Goal: Information Seeking & Learning: Learn about a topic

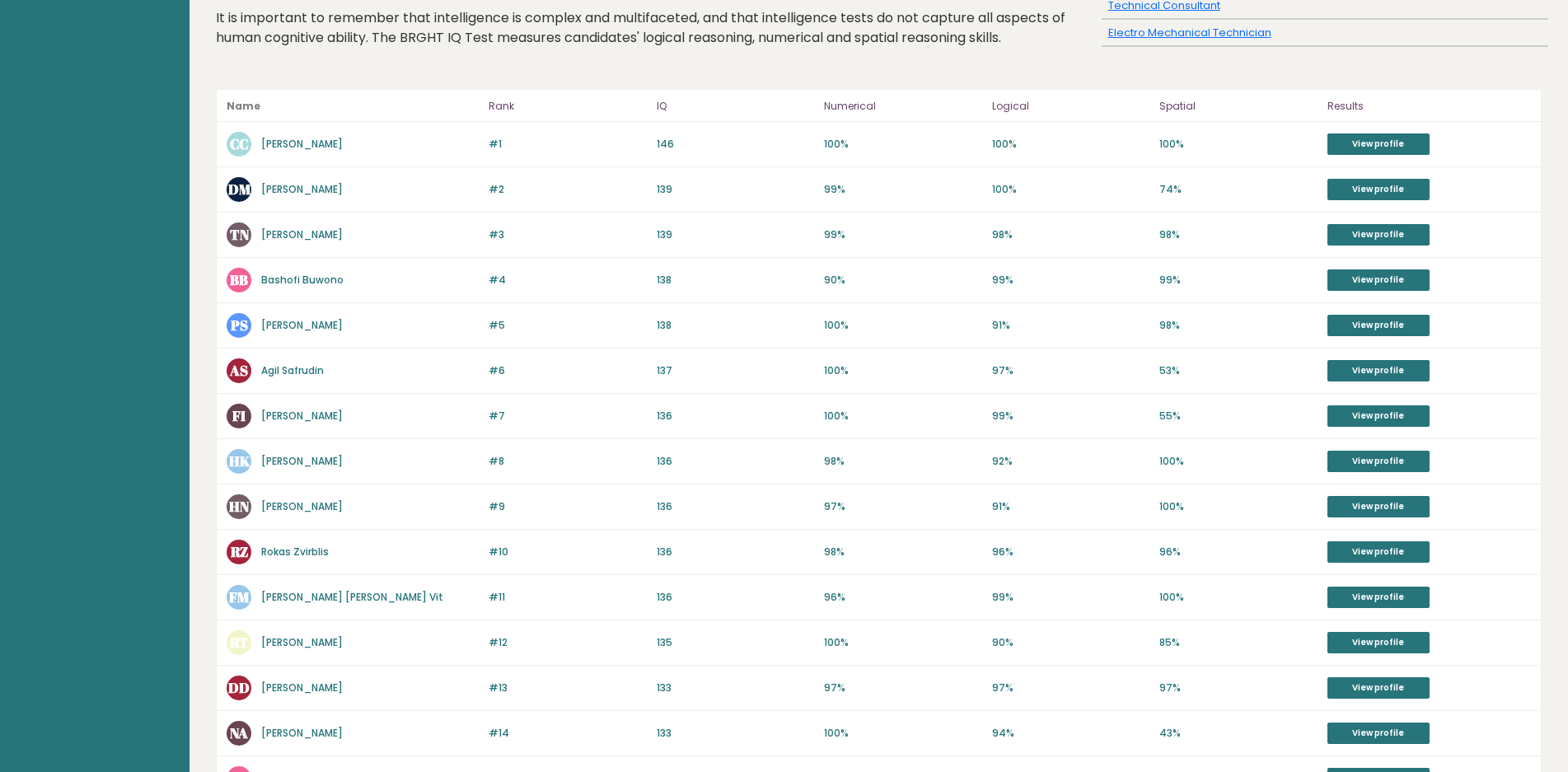
scroll to position [158, 0]
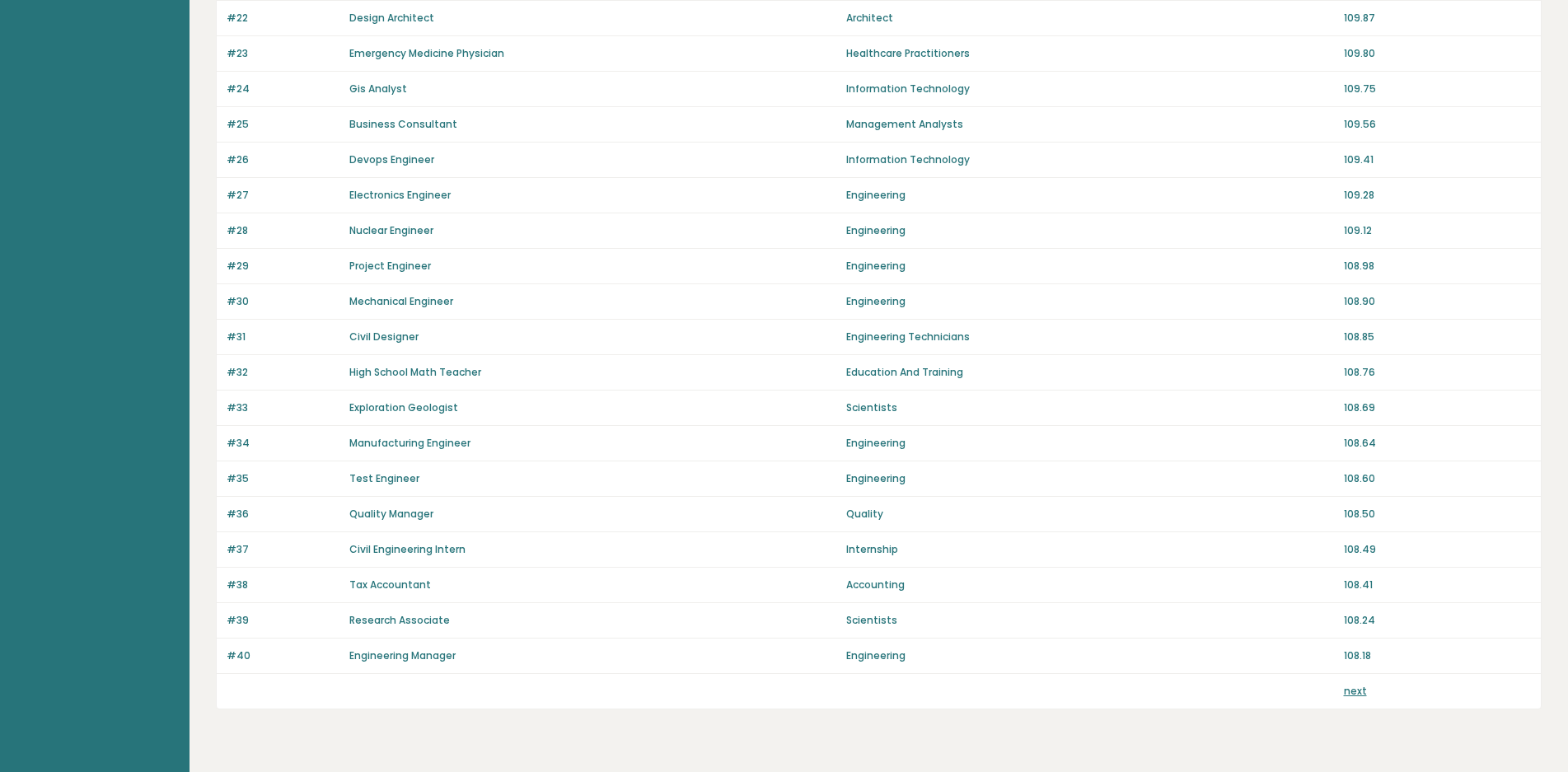
scroll to position [890, 0]
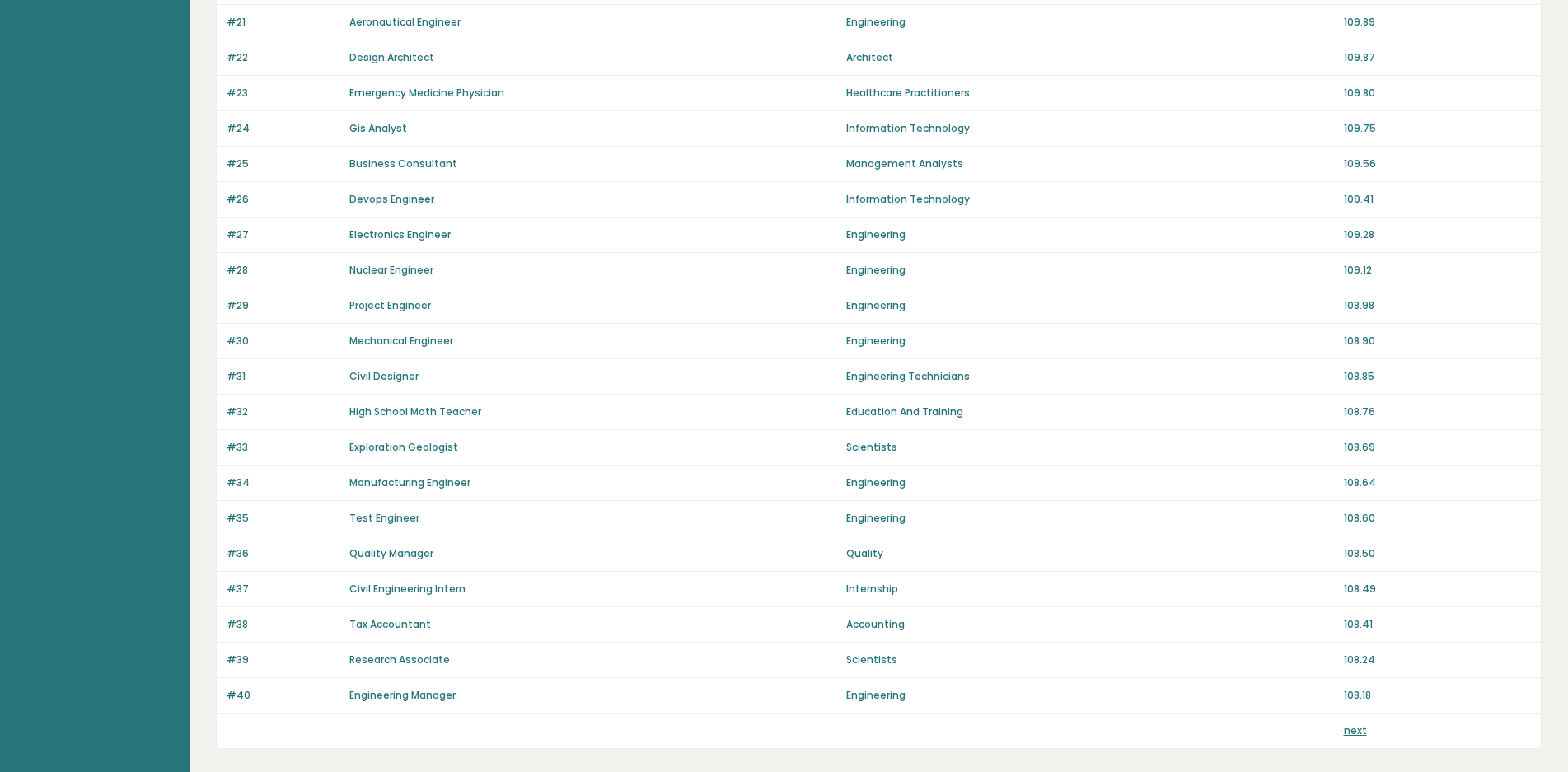
click at [366, 198] on link "Devops Engineer" at bounding box center [392, 198] width 85 height 14
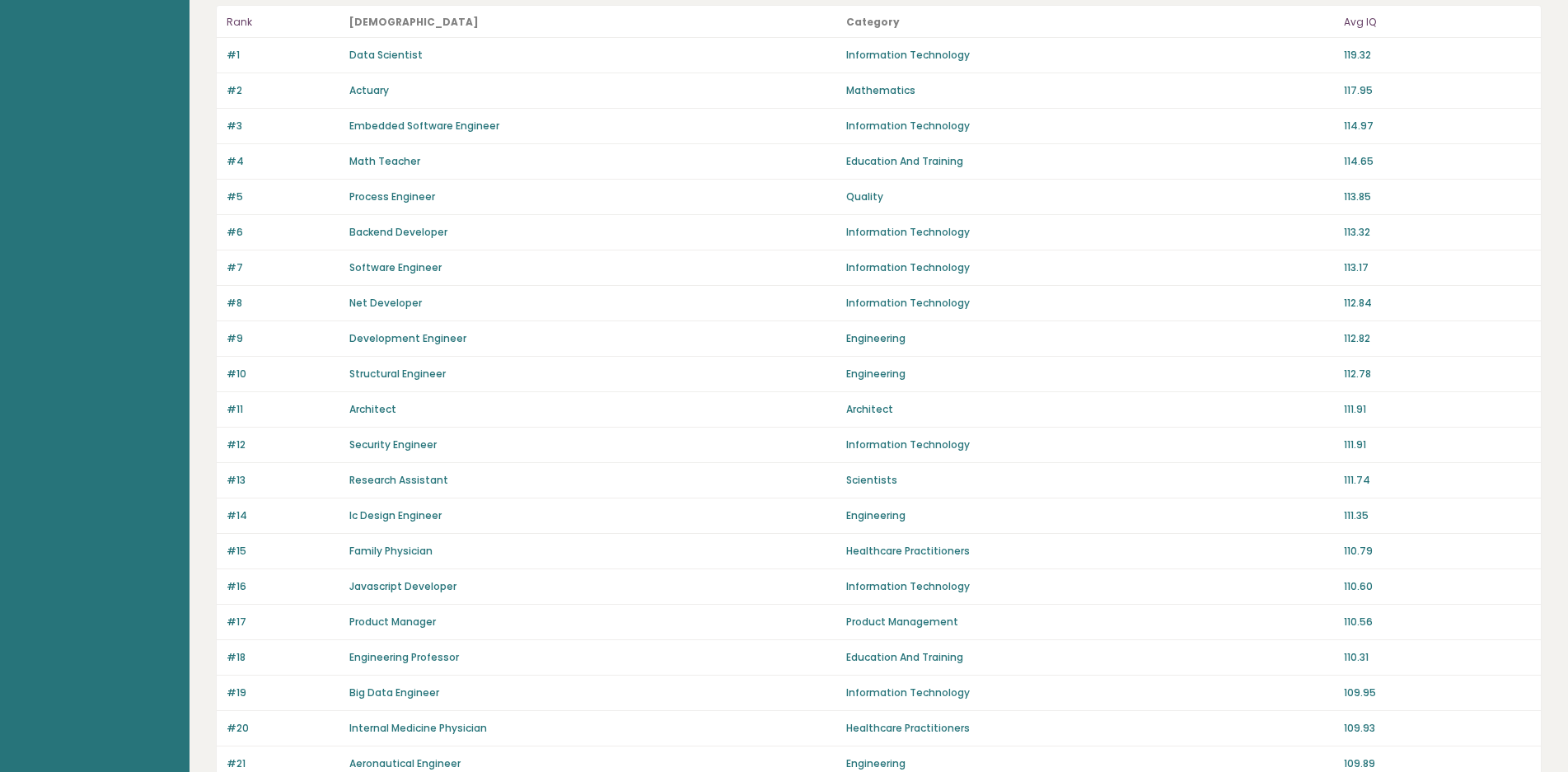
scroll to position [0, 0]
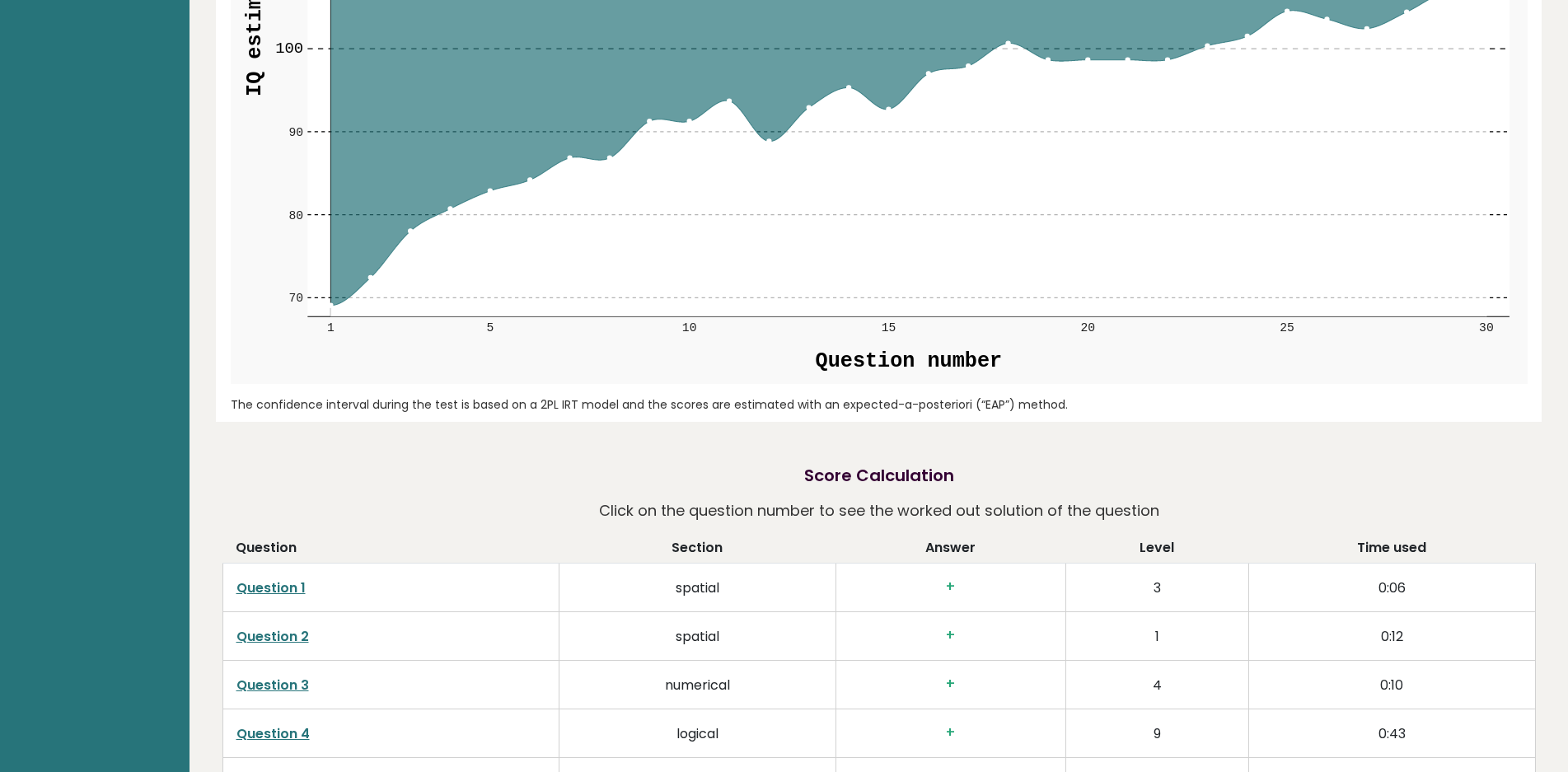
scroll to position [2140, 0]
